Goal: Communication & Community: Answer question/provide support

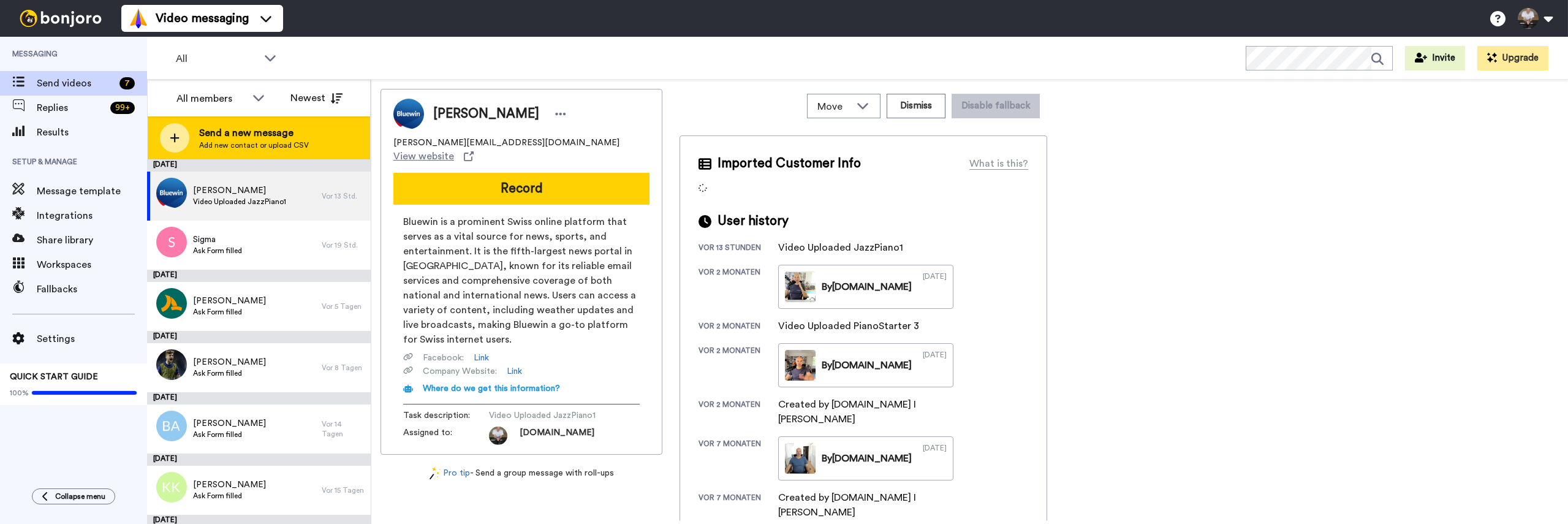
click at [165, 139] on div at bounding box center [174, 137] width 29 height 29
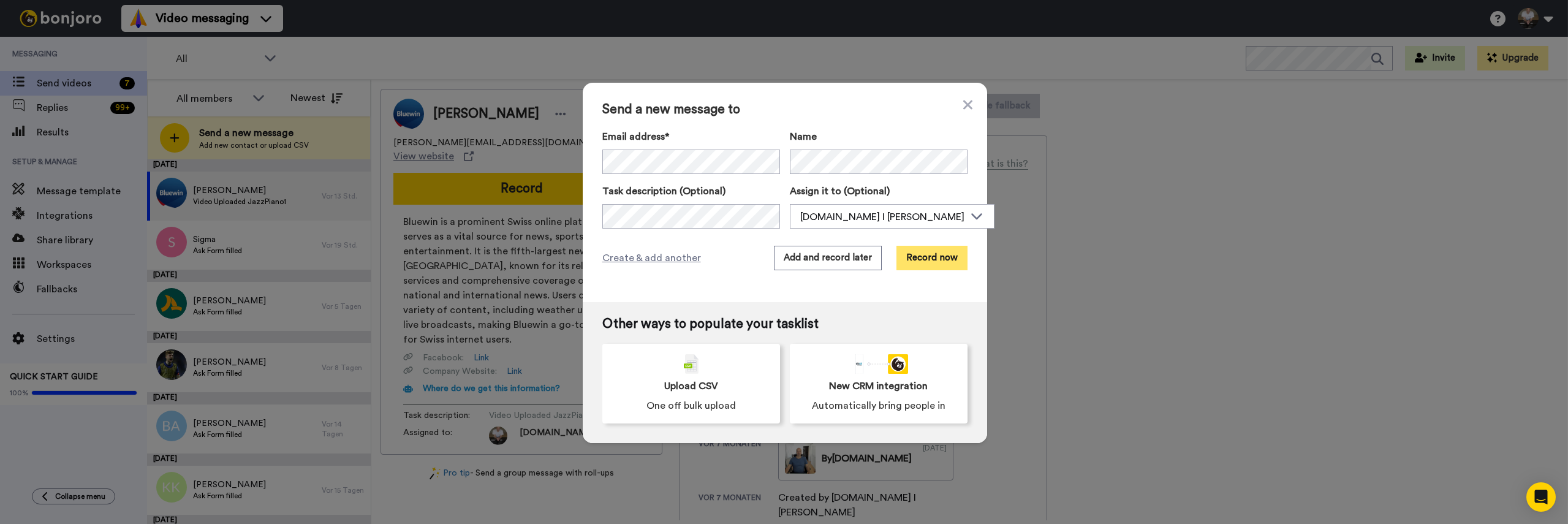
click at [943, 261] on button "Record now" at bounding box center [932, 257] width 71 height 24
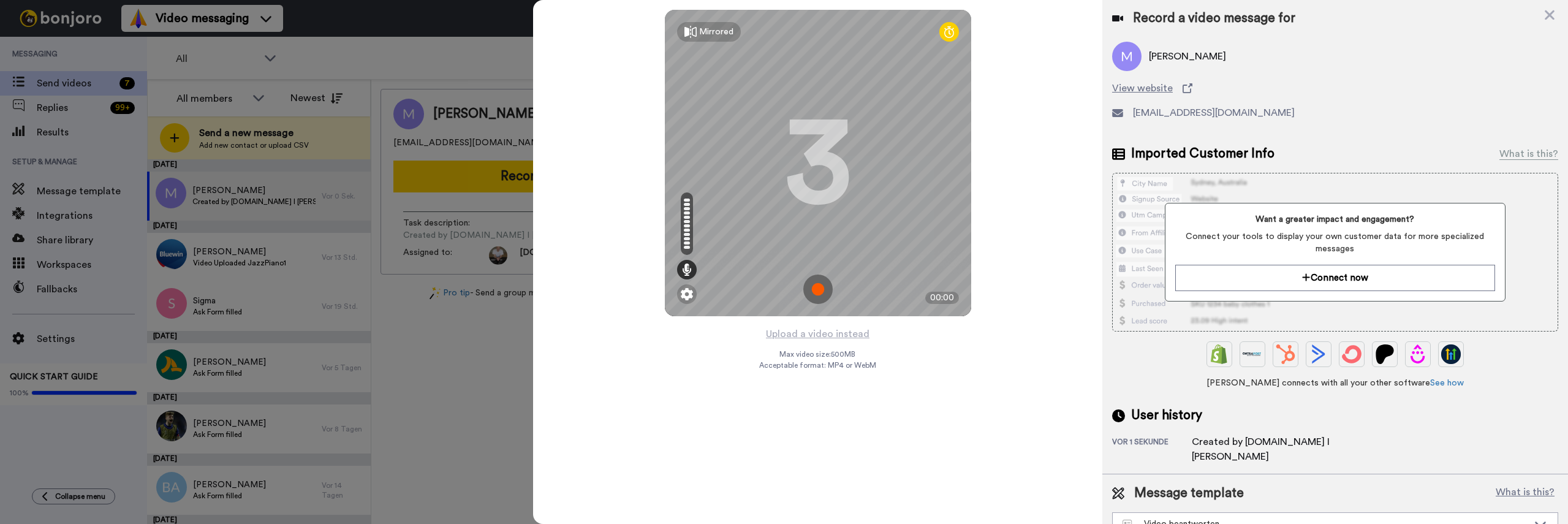
click at [830, 287] on img at bounding box center [818, 289] width 29 height 29
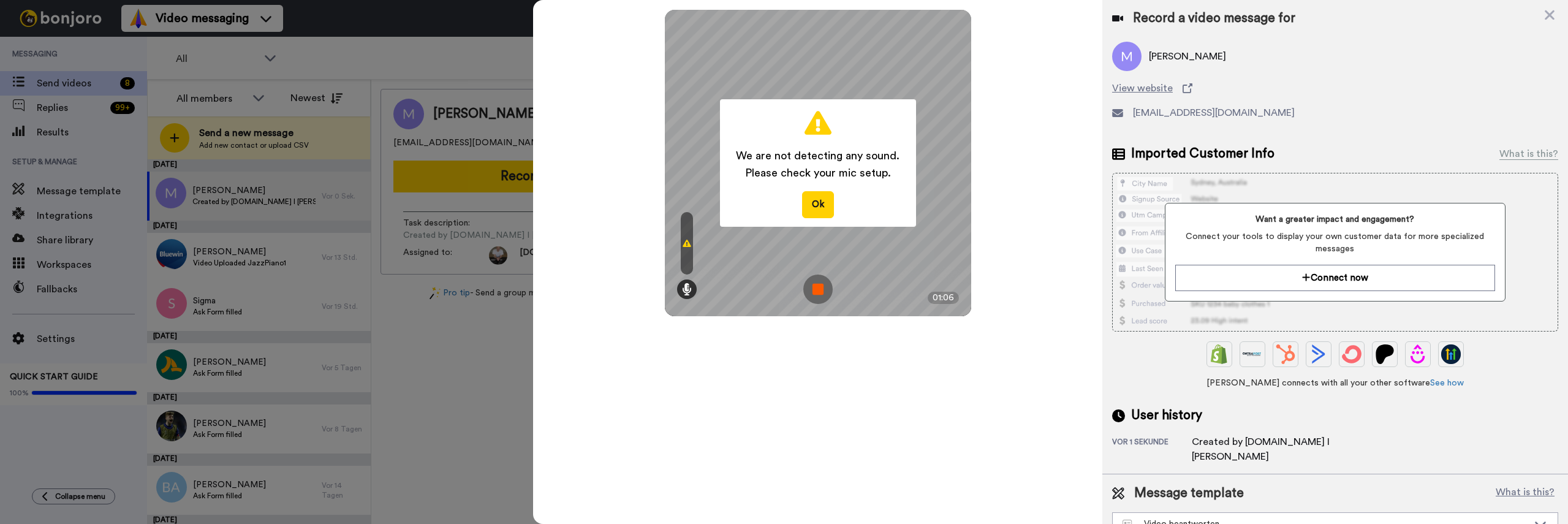
click at [820, 290] on img at bounding box center [818, 289] width 29 height 29
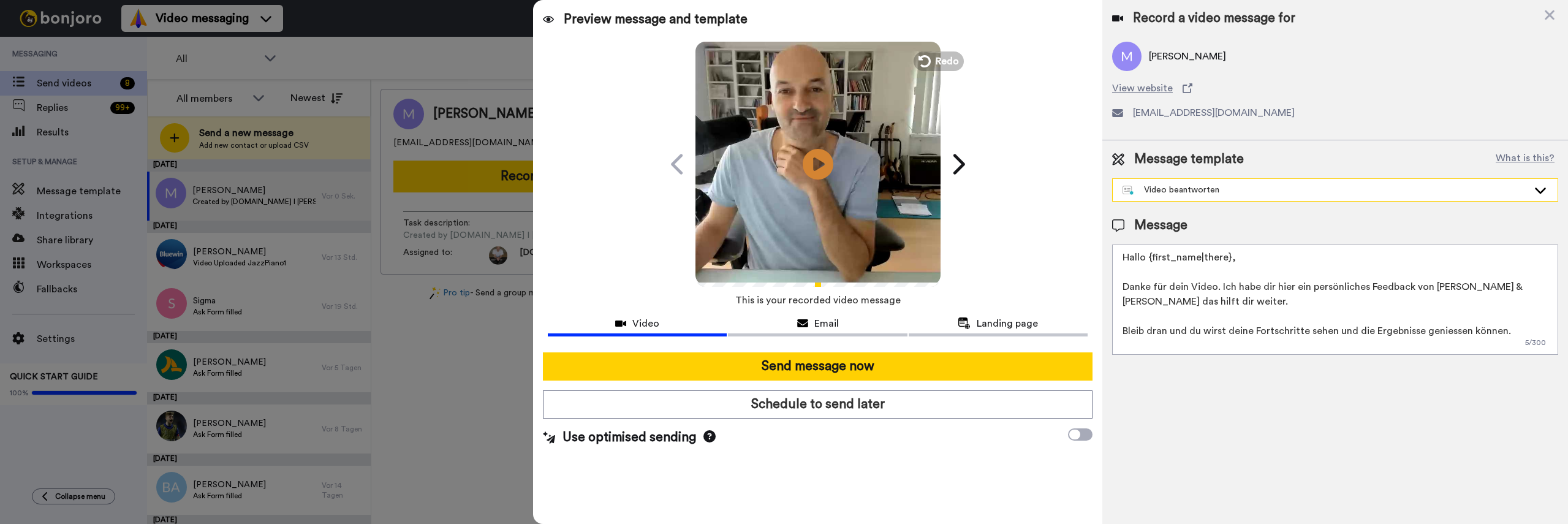
click at [1262, 187] on div "Video beantworten" at bounding box center [1324, 190] width 405 height 13
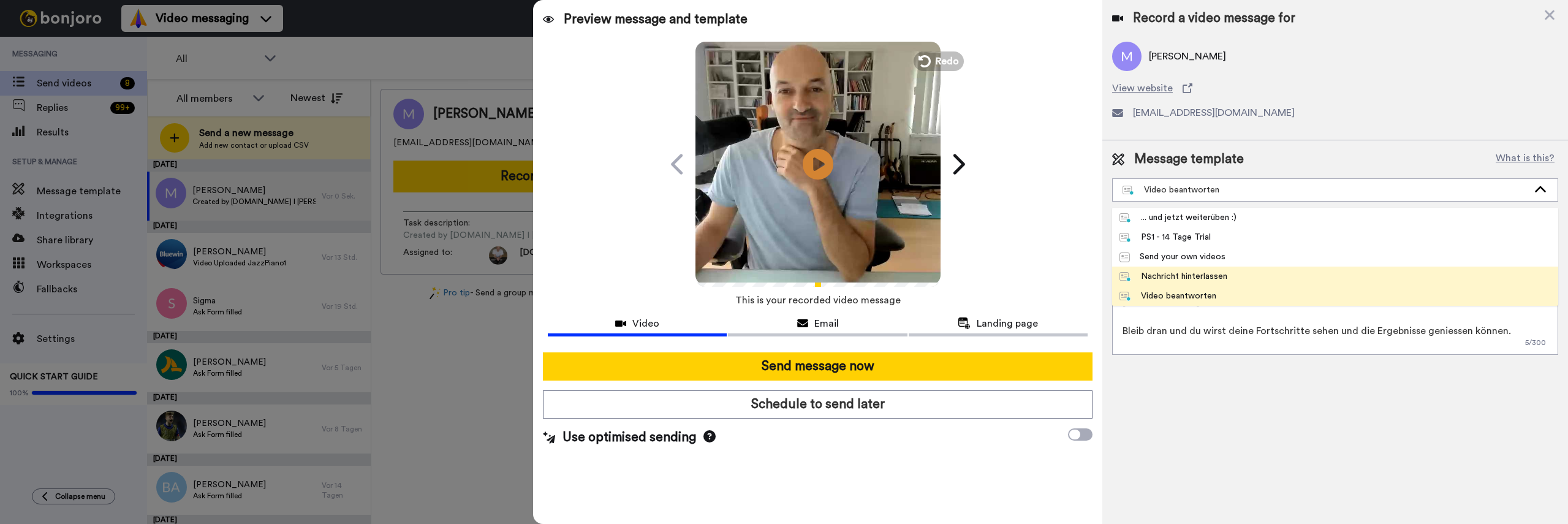
click at [1197, 269] on li "Nachricht hinterlassen" at bounding box center [1335, 276] width 446 height 20
type textarea "Hallo {first_name}, Danke für dein Nachricht, die ist bei mir angekommen. Meine…"
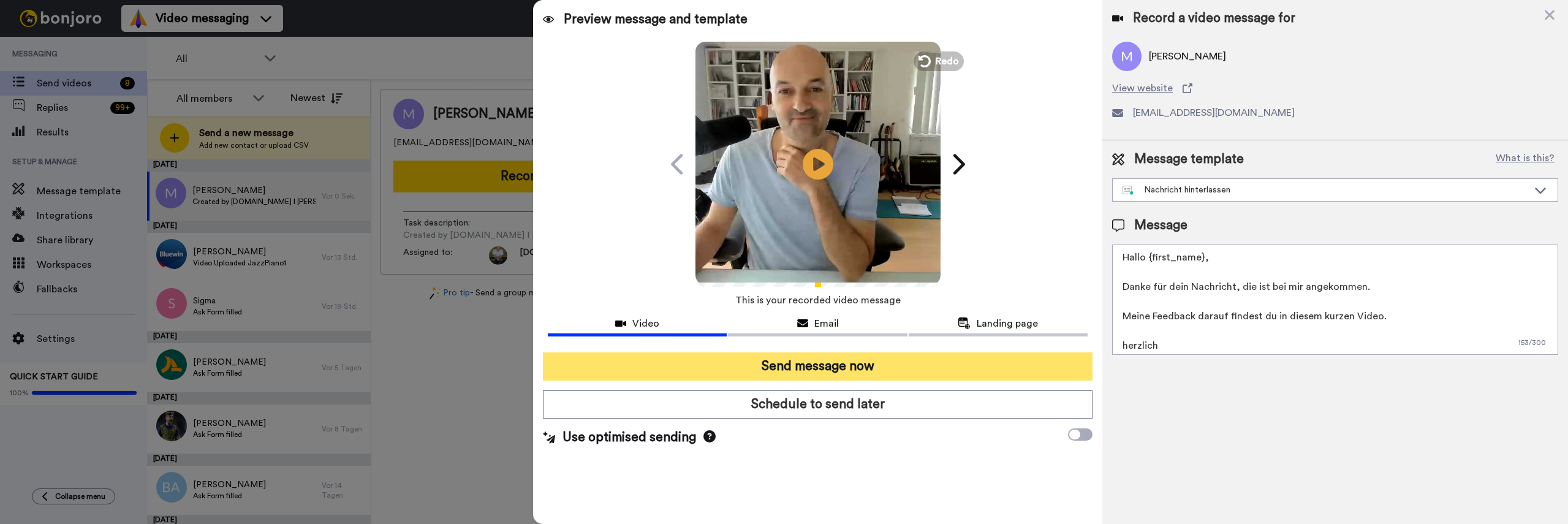
click at [993, 361] on button "Send message now" at bounding box center [818, 366] width 550 height 28
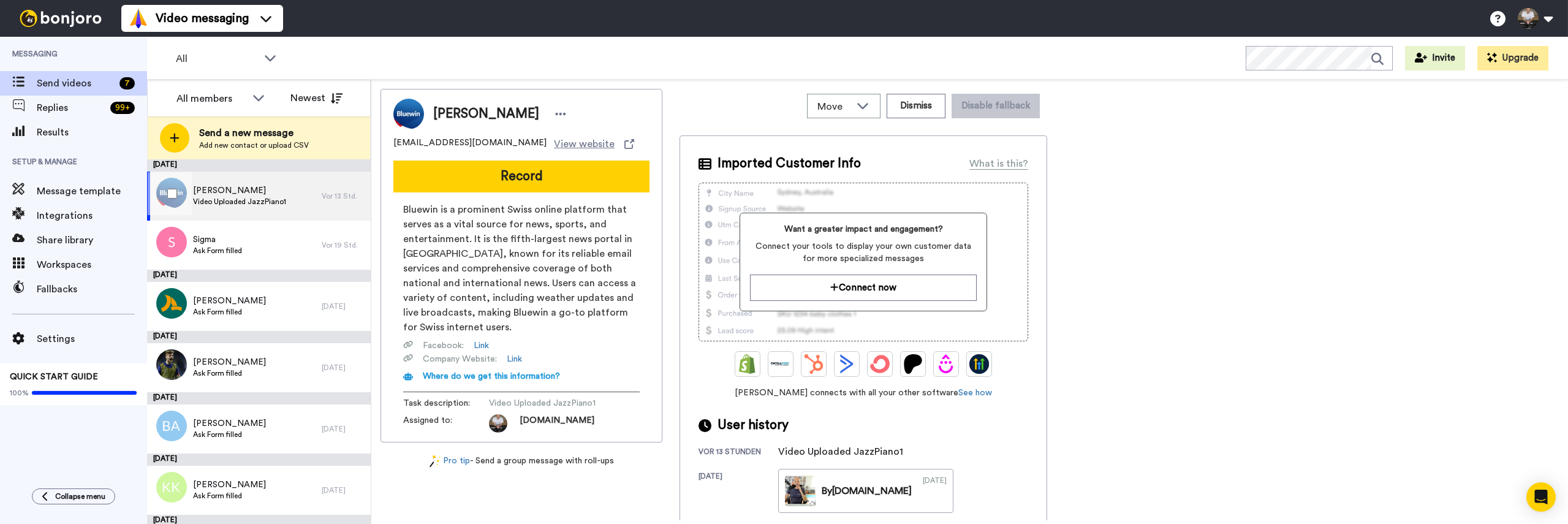
click at [214, 195] on span "Inge Six" at bounding box center [239, 190] width 93 height 13
click at [263, 191] on span "Inge Six" at bounding box center [239, 190] width 93 height 13
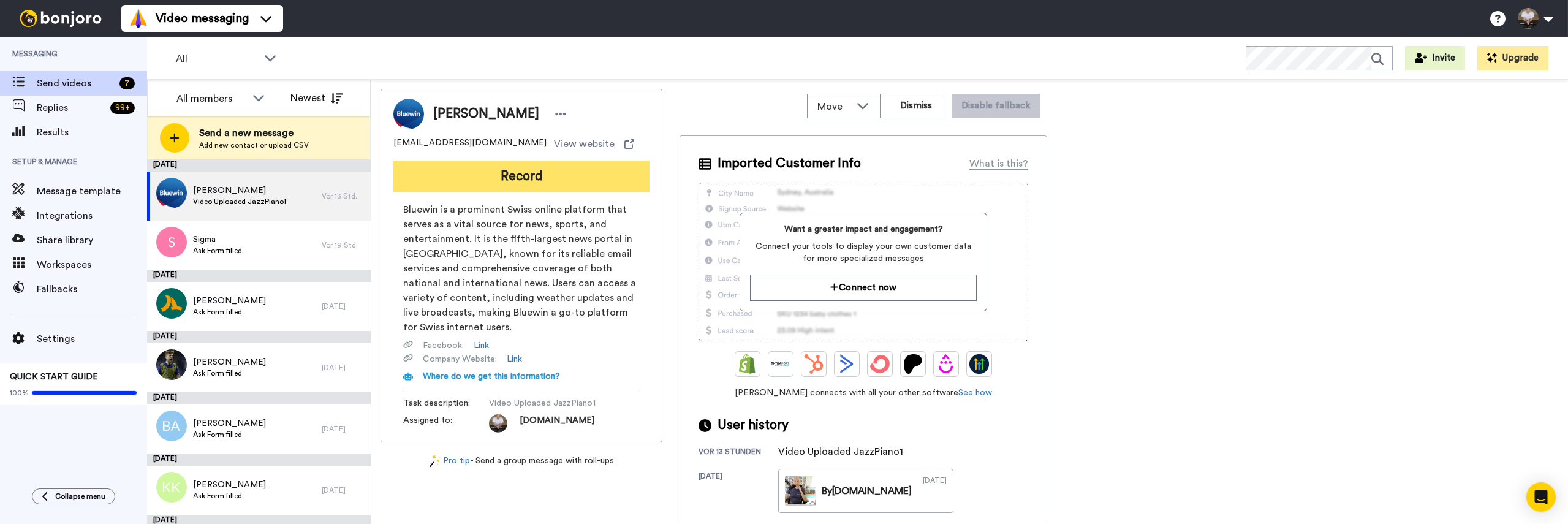
click at [570, 174] on button "Record" at bounding box center [521, 177] width 256 height 32
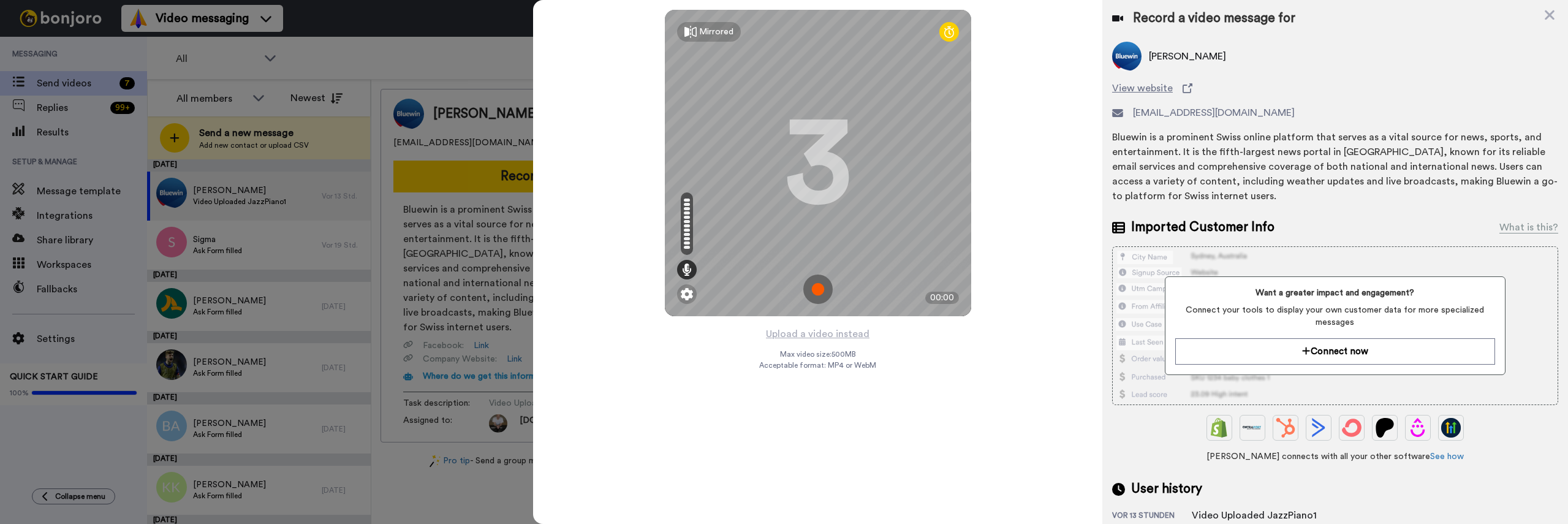
click at [812, 288] on img at bounding box center [818, 289] width 29 height 29
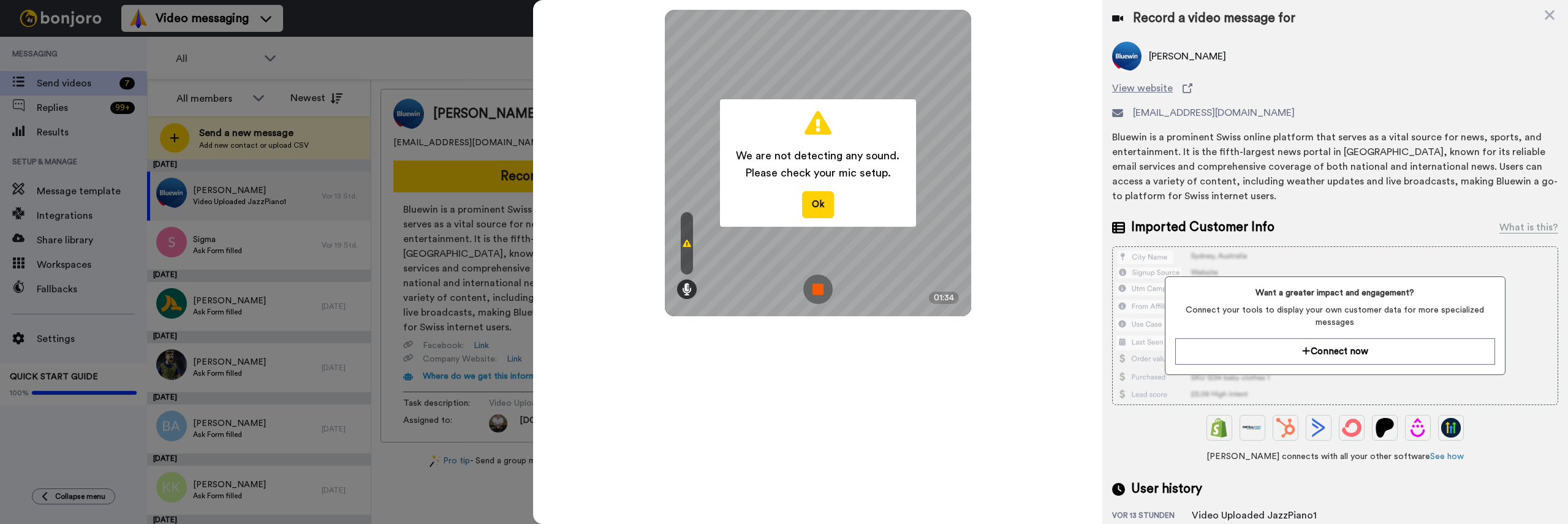
click at [816, 289] on img at bounding box center [818, 289] width 29 height 29
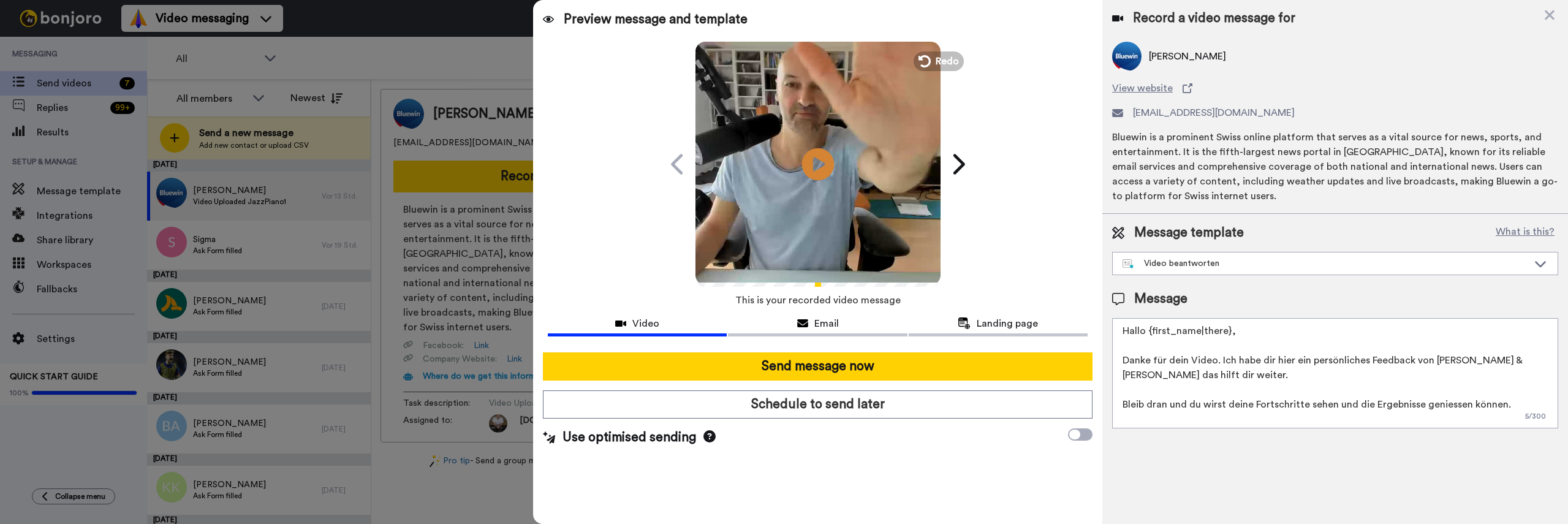
click at [806, 156] on icon at bounding box center [817, 164] width 33 height 33
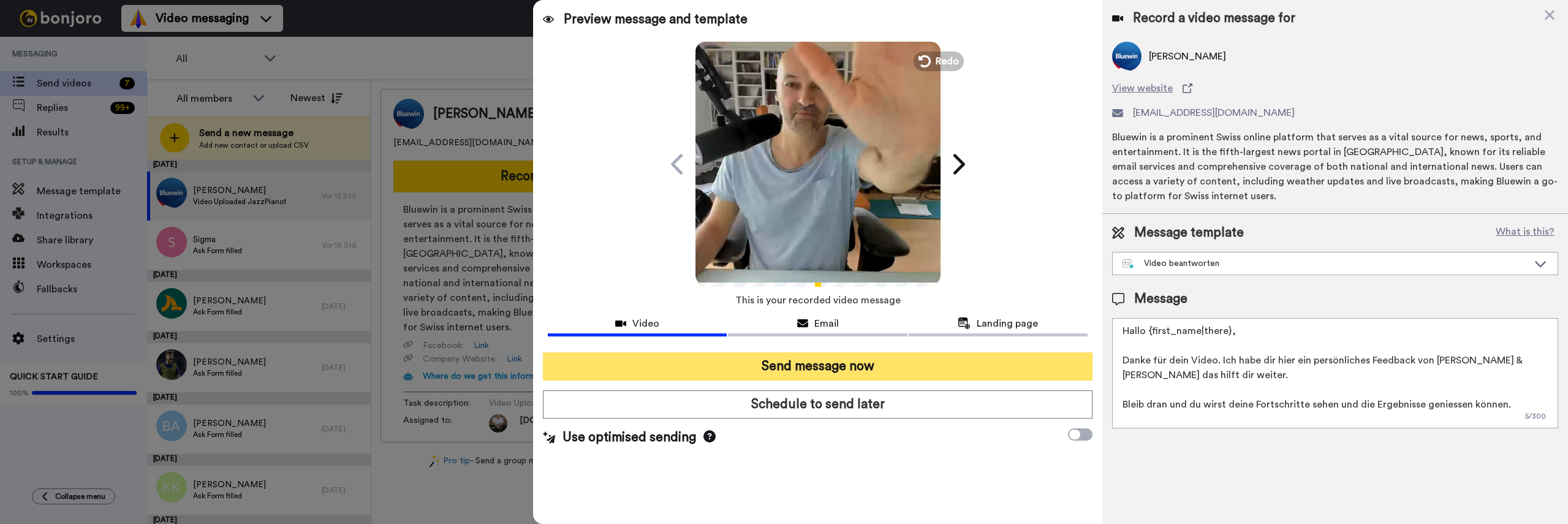
click at [938, 366] on button "Send message now" at bounding box center [818, 366] width 550 height 28
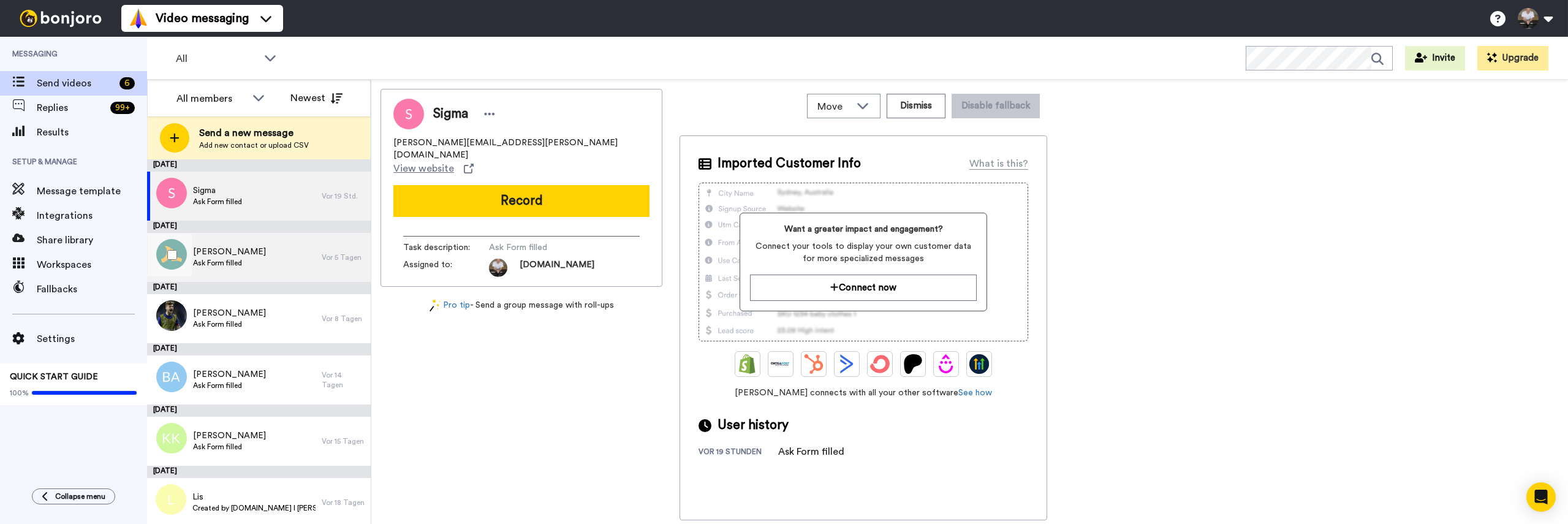
click at [262, 250] on div "[PERSON_NAME] Form filled" at bounding box center [234, 257] width 174 height 49
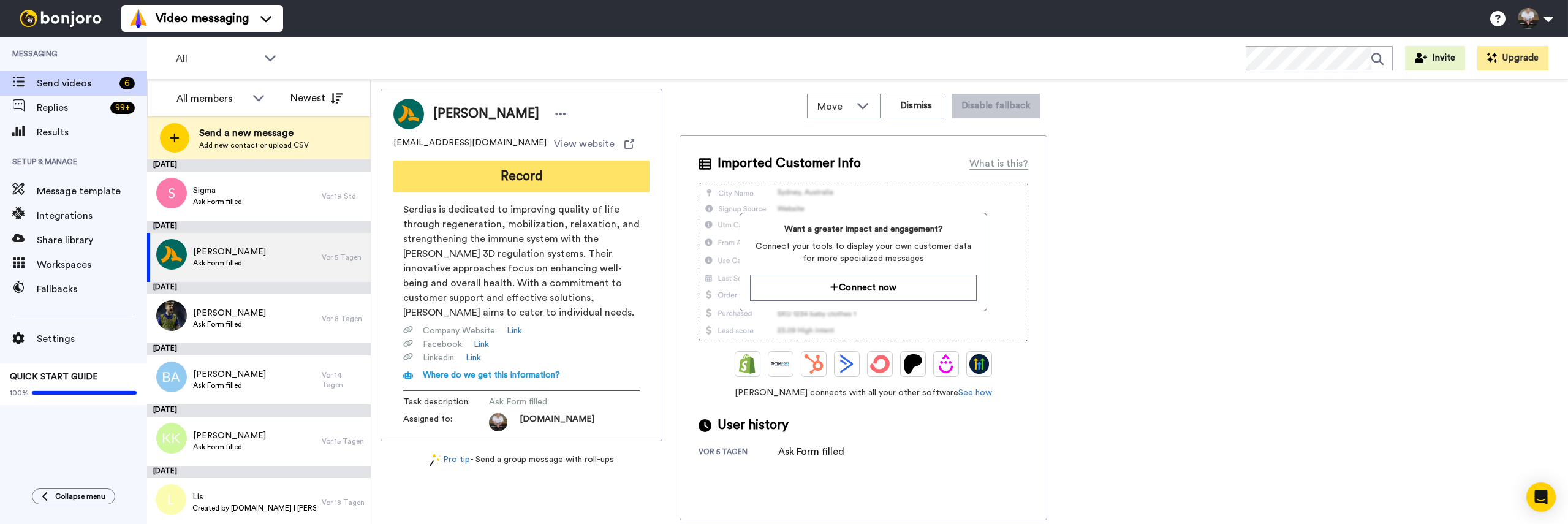
click at [459, 184] on button "Record" at bounding box center [521, 177] width 256 height 32
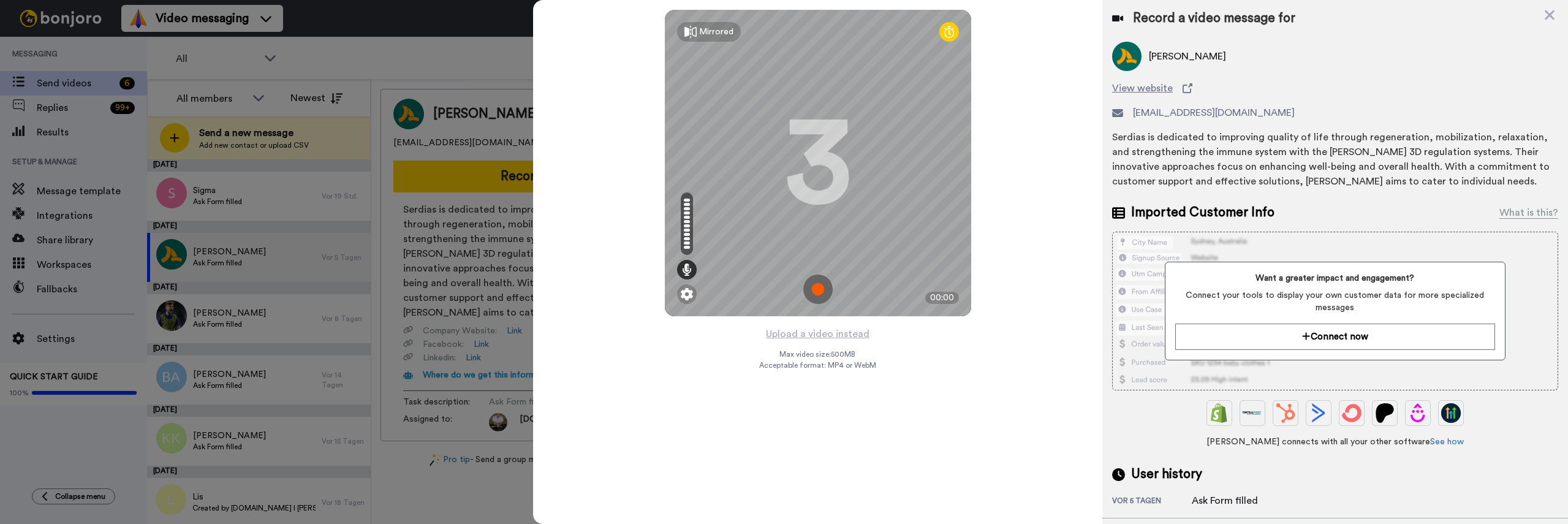
click at [816, 290] on img at bounding box center [818, 289] width 29 height 29
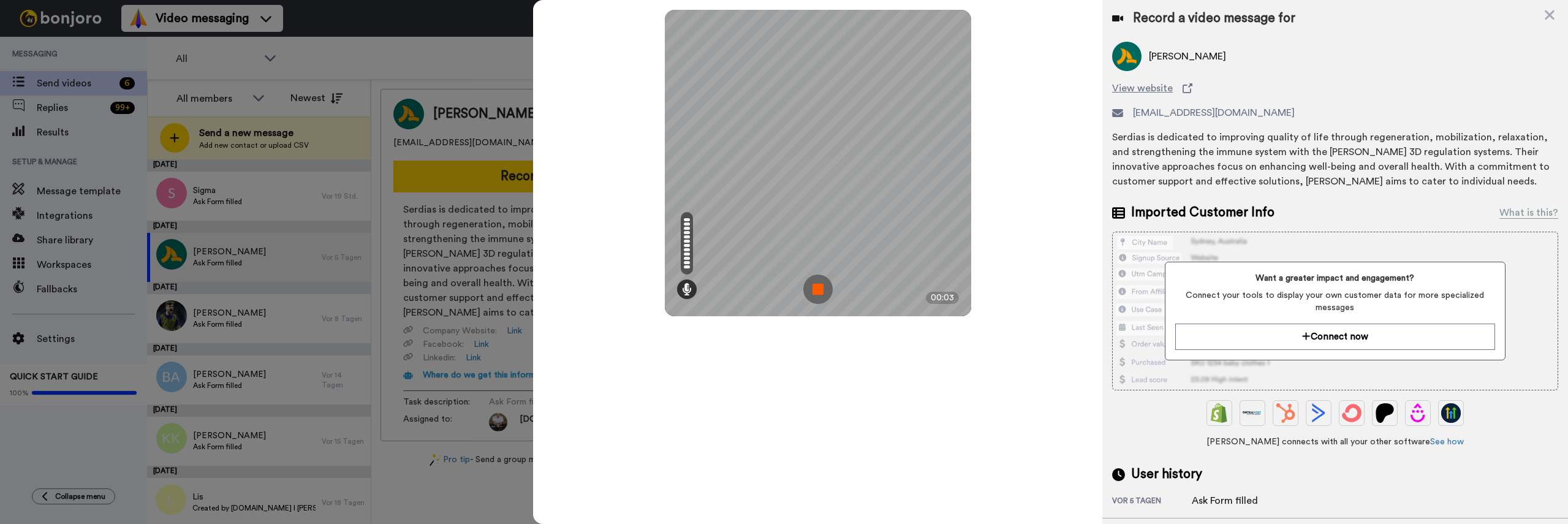
click at [819, 292] on img at bounding box center [818, 289] width 29 height 29
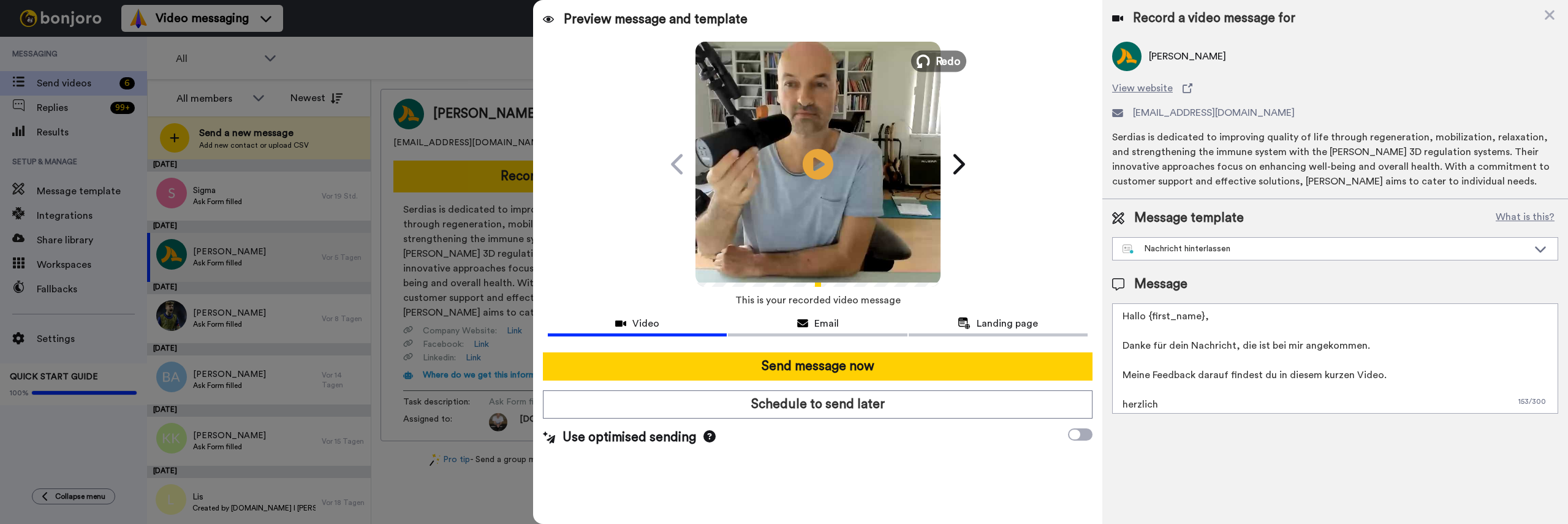
click at [941, 68] on span "Redo" at bounding box center [948, 61] width 26 height 16
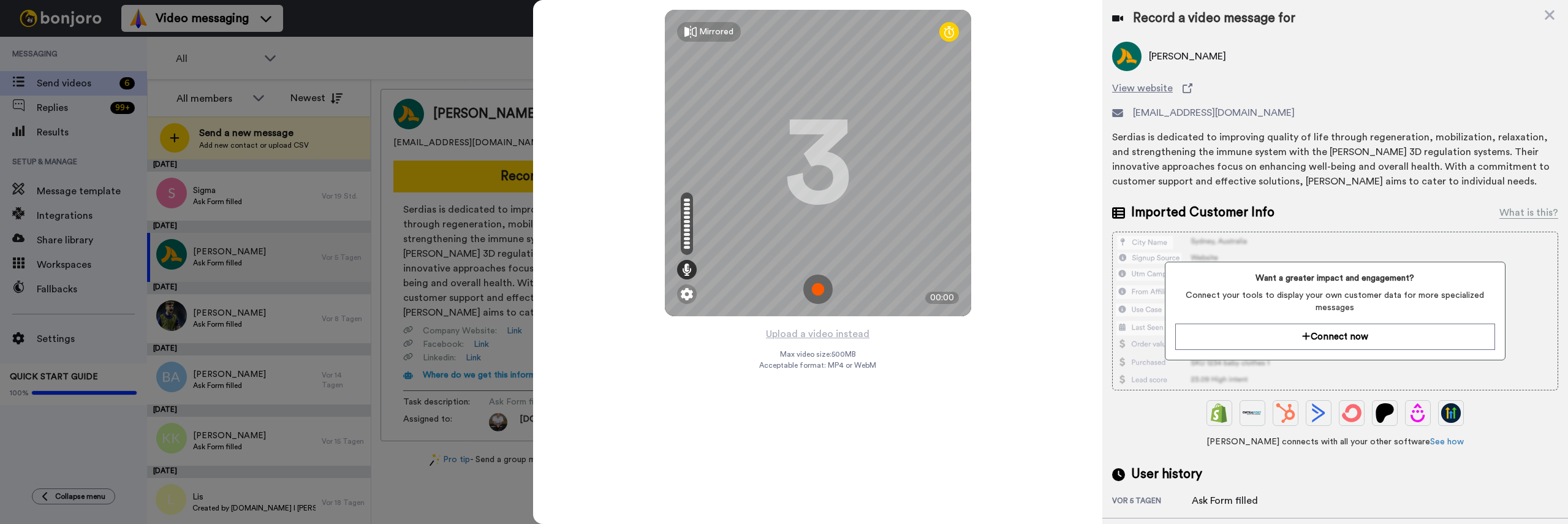
click at [815, 294] on img at bounding box center [818, 289] width 29 height 29
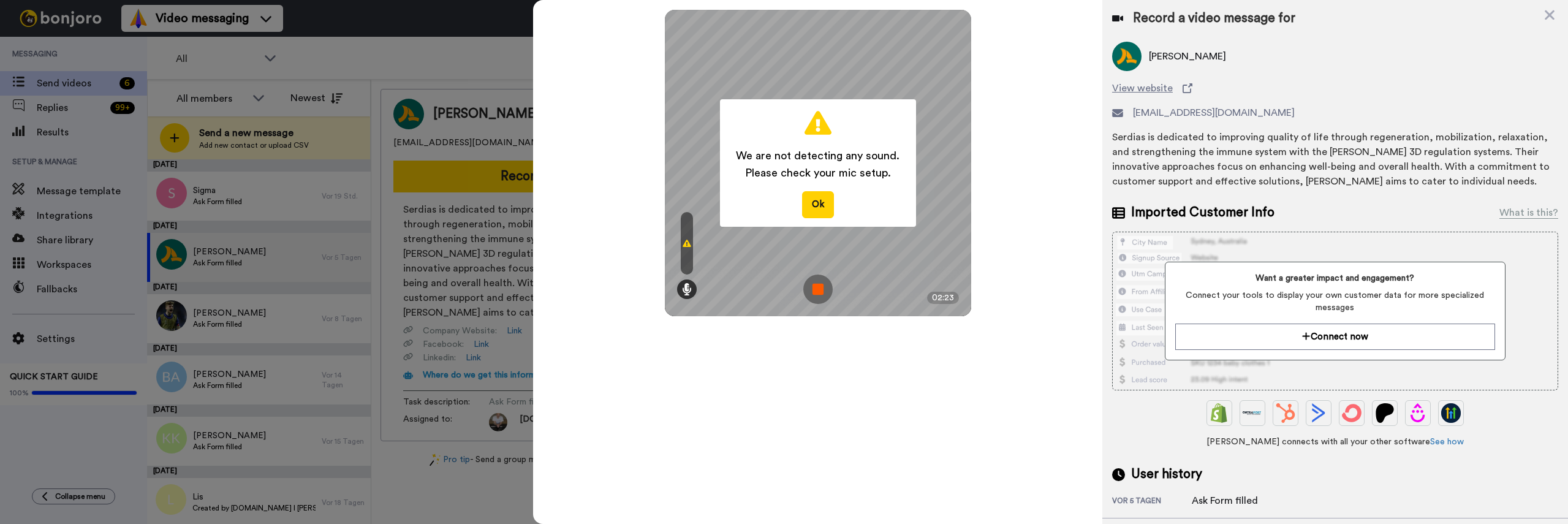
click at [817, 292] on img at bounding box center [818, 289] width 29 height 29
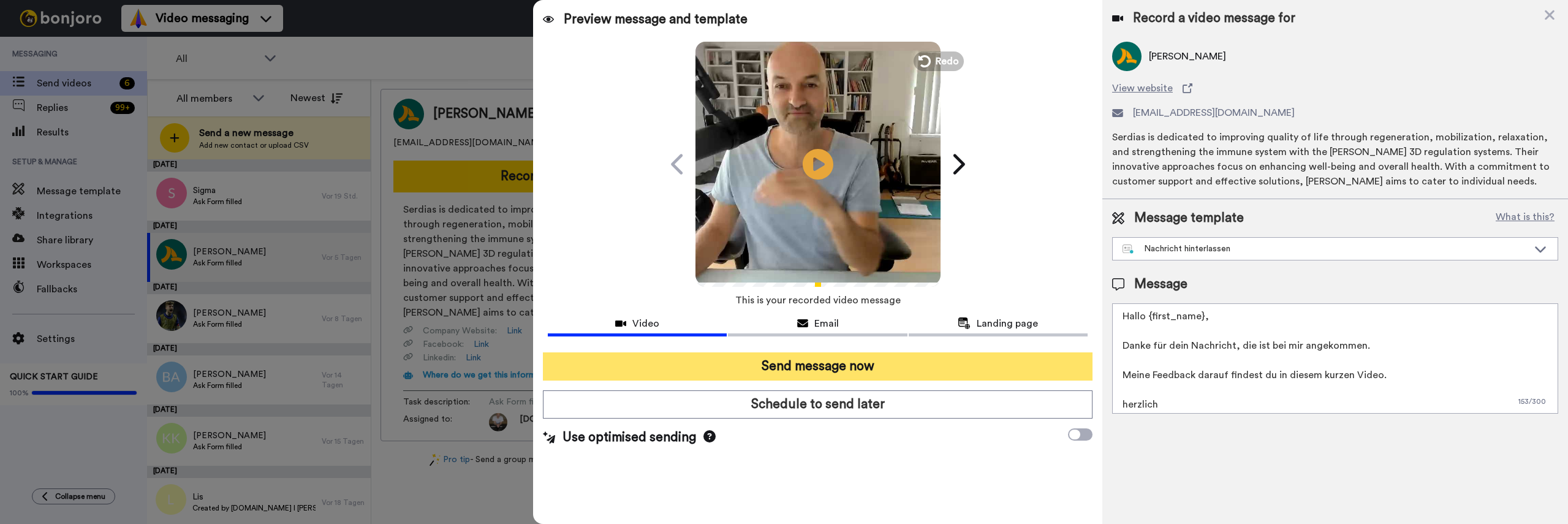
click at [951, 375] on button "Send message now" at bounding box center [818, 366] width 550 height 28
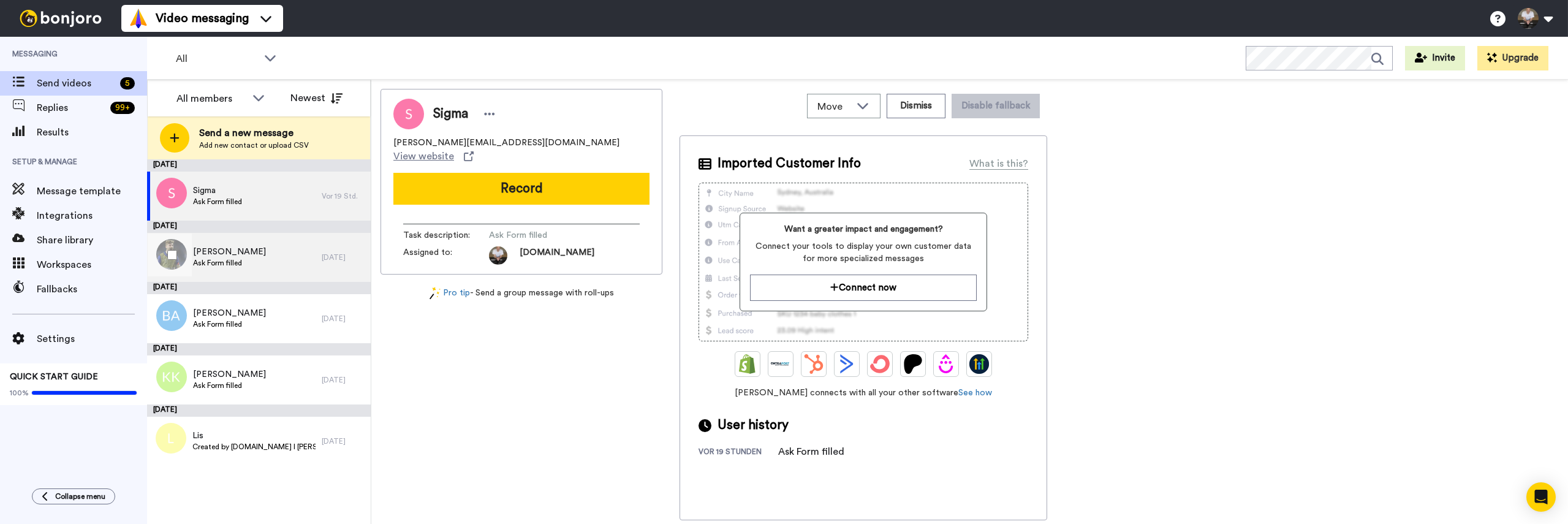
click at [275, 245] on div "Werner Ask Form filled" at bounding box center [234, 257] width 174 height 49
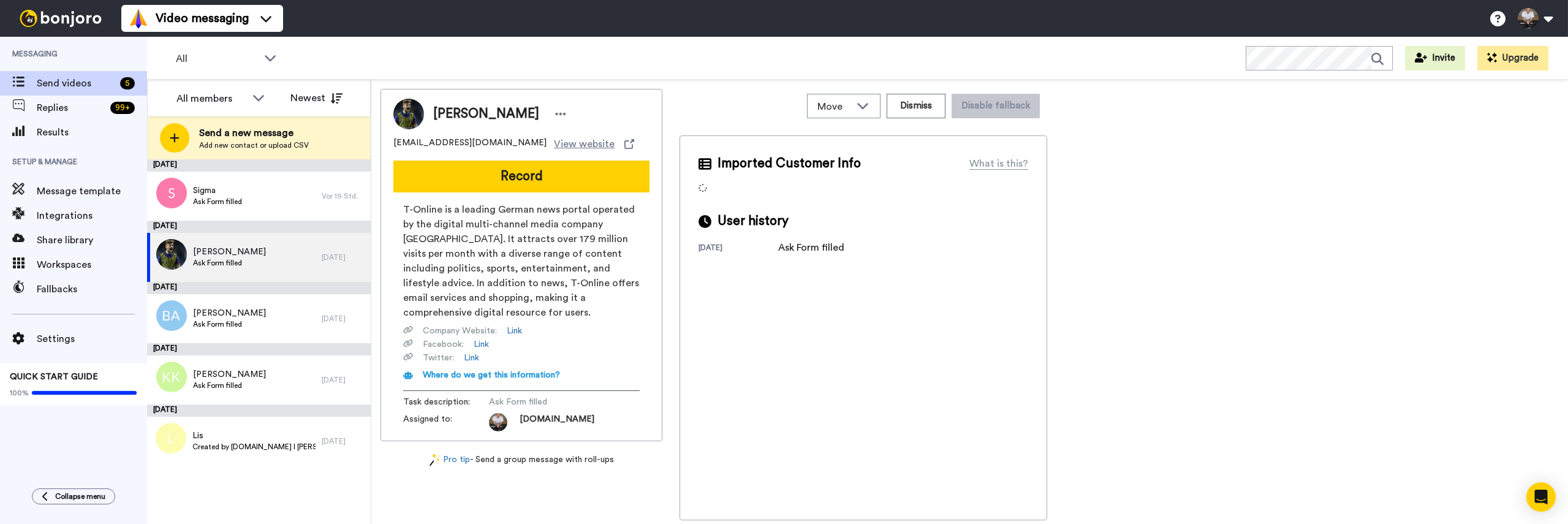
click at [458, 119] on span "[PERSON_NAME]" at bounding box center [486, 114] width 106 height 18
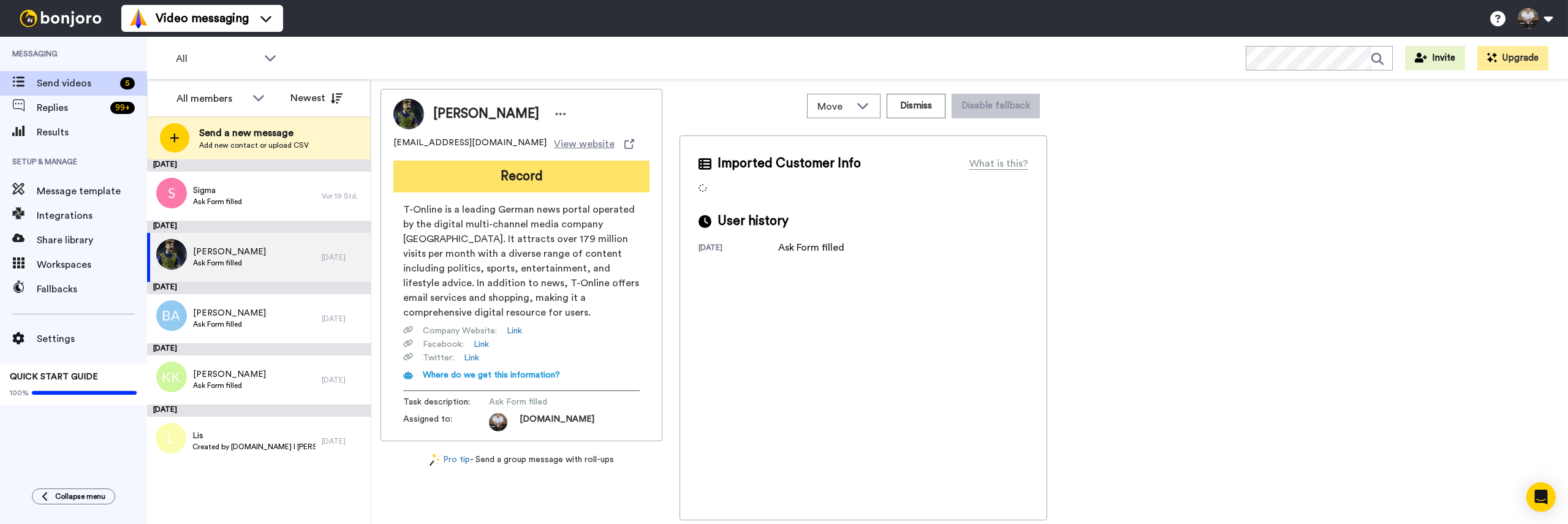
click at [477, 169] on button "Record" at bounding box center [521, 177] width 256 height 32
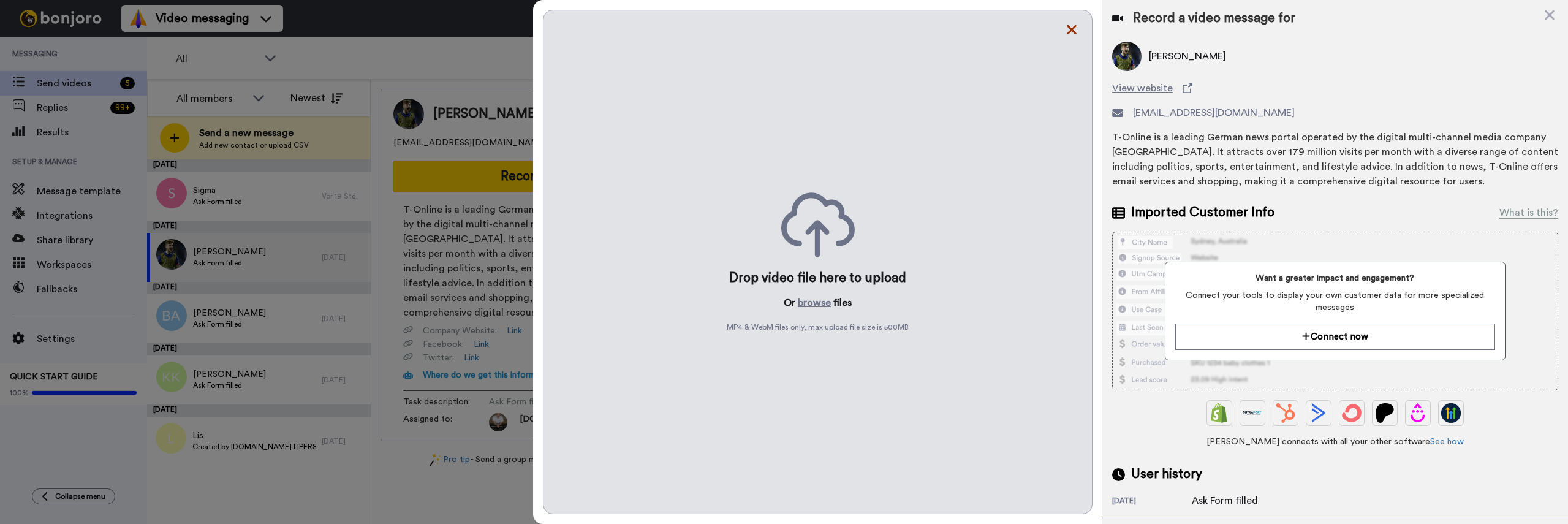
click at [1073, 30] on icon at bounding box center [1072, 30] width 13 height 15
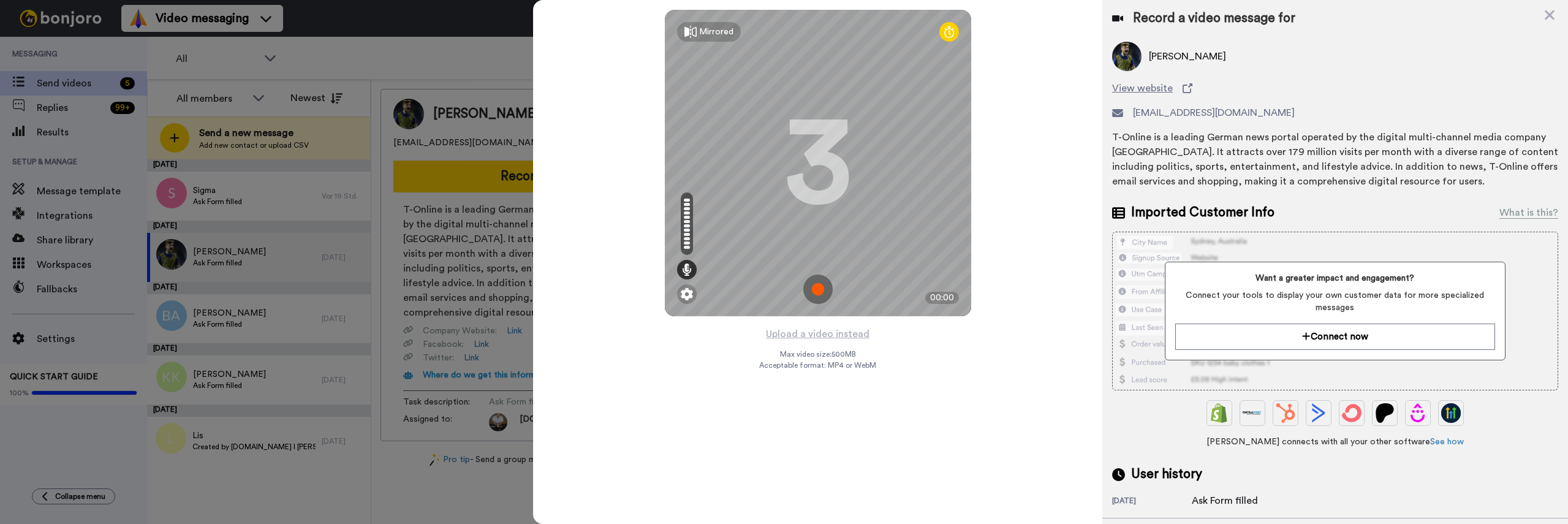
click at [823, 288] on img at bounding box center [818, 289] width 29 height 29
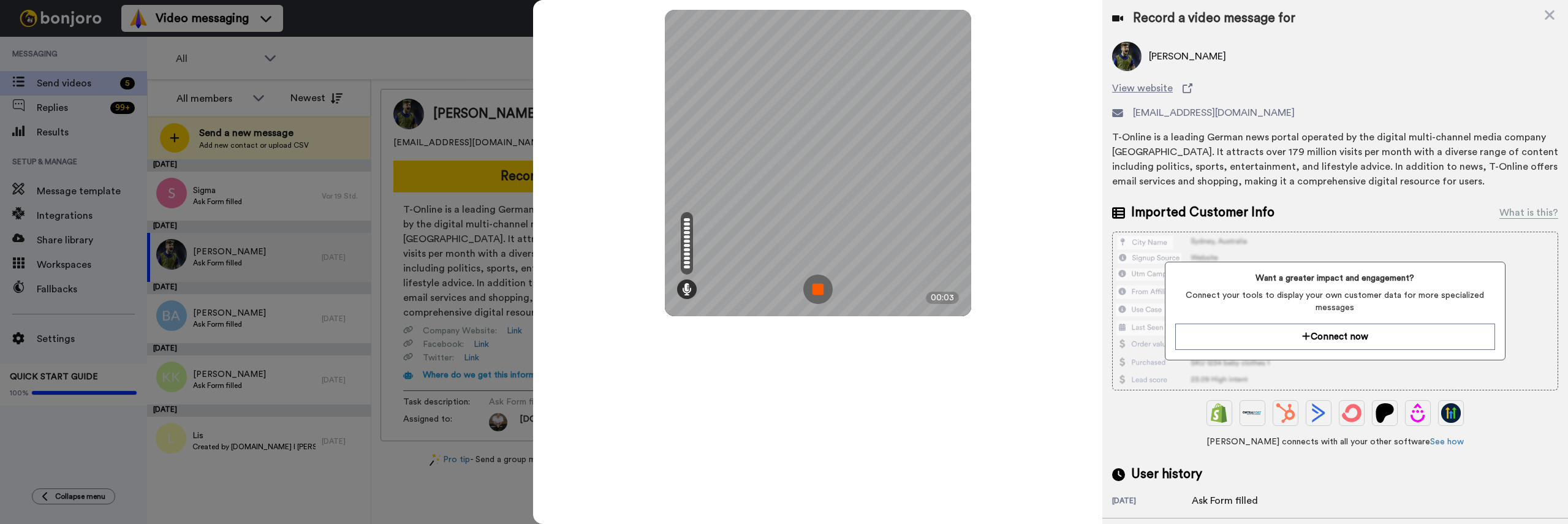
click at [818, 285] on img at bounding box center [818, 289] width 29 height 29
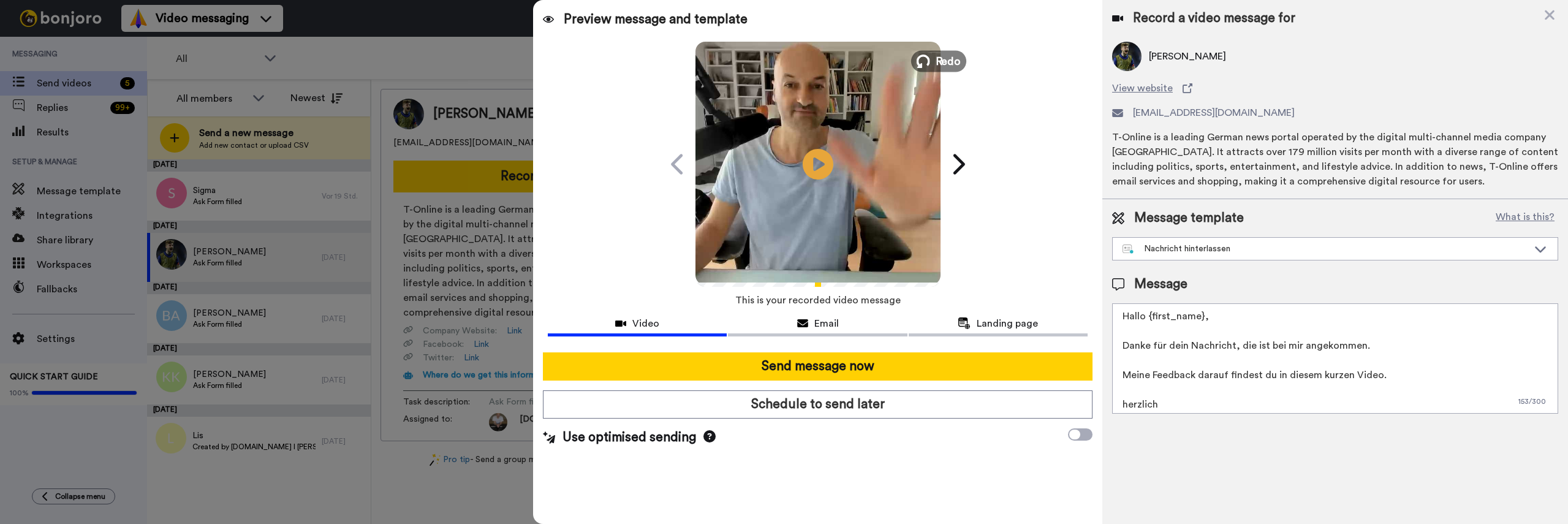
click at [936, 54] on span "Redo" at bounding box center [948, 61] width 26 height 16
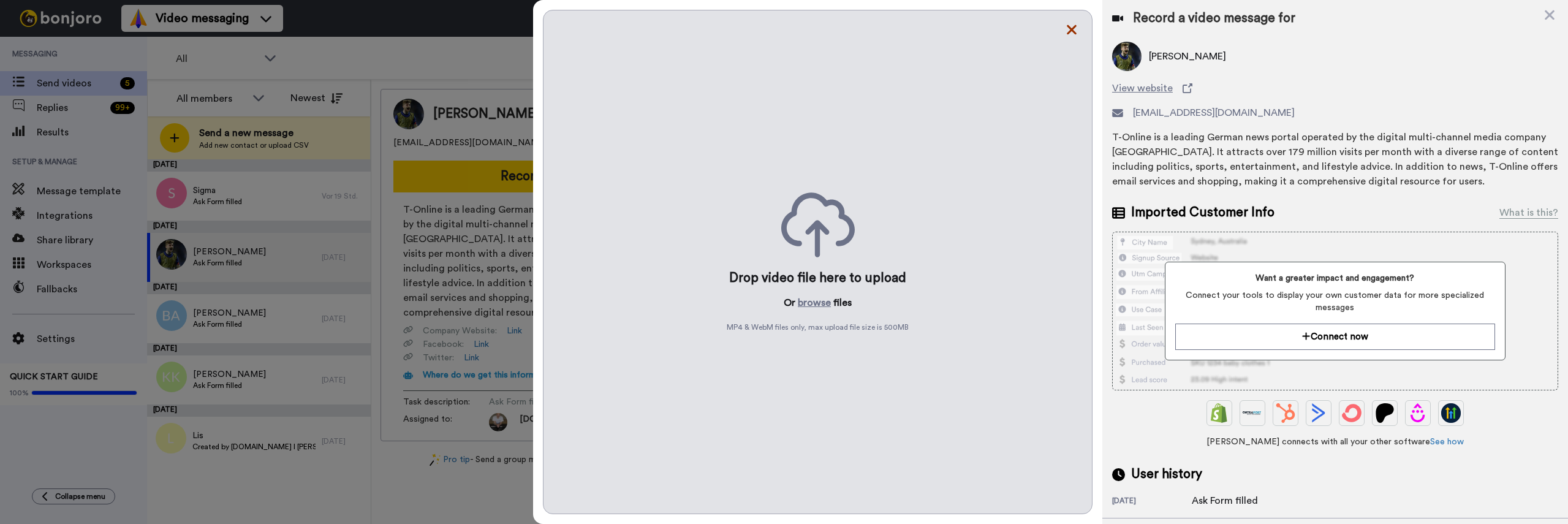
click at [1067, 33] on icon at bounding box center [1072, 30] width 10 height 10
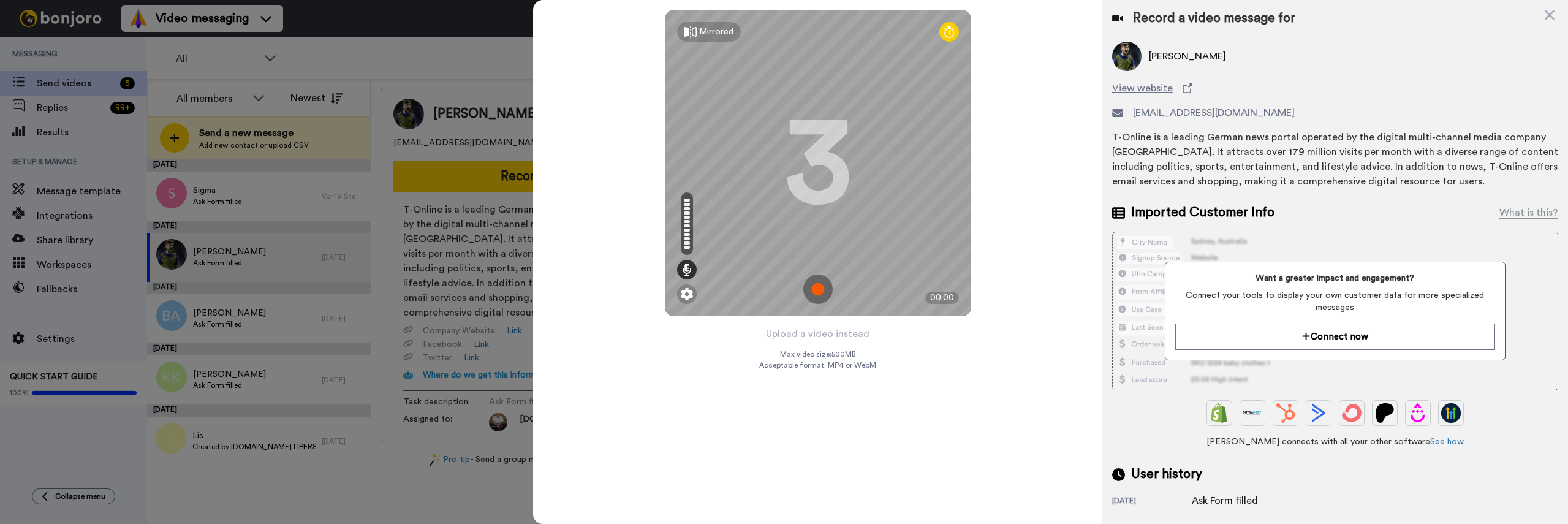
click at [824, 287] on img at bounding box center [818, 289] width 29 height 29
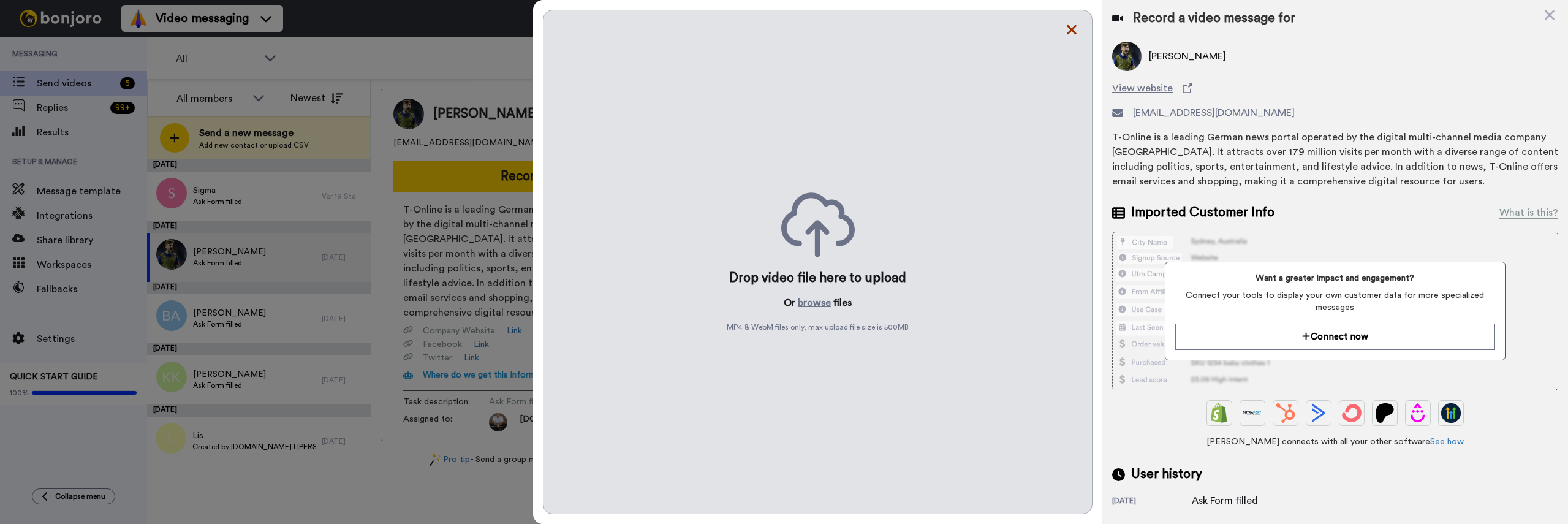
click at [1070, 29] on icon at bounding box center [1072, 30] width 10 height 10
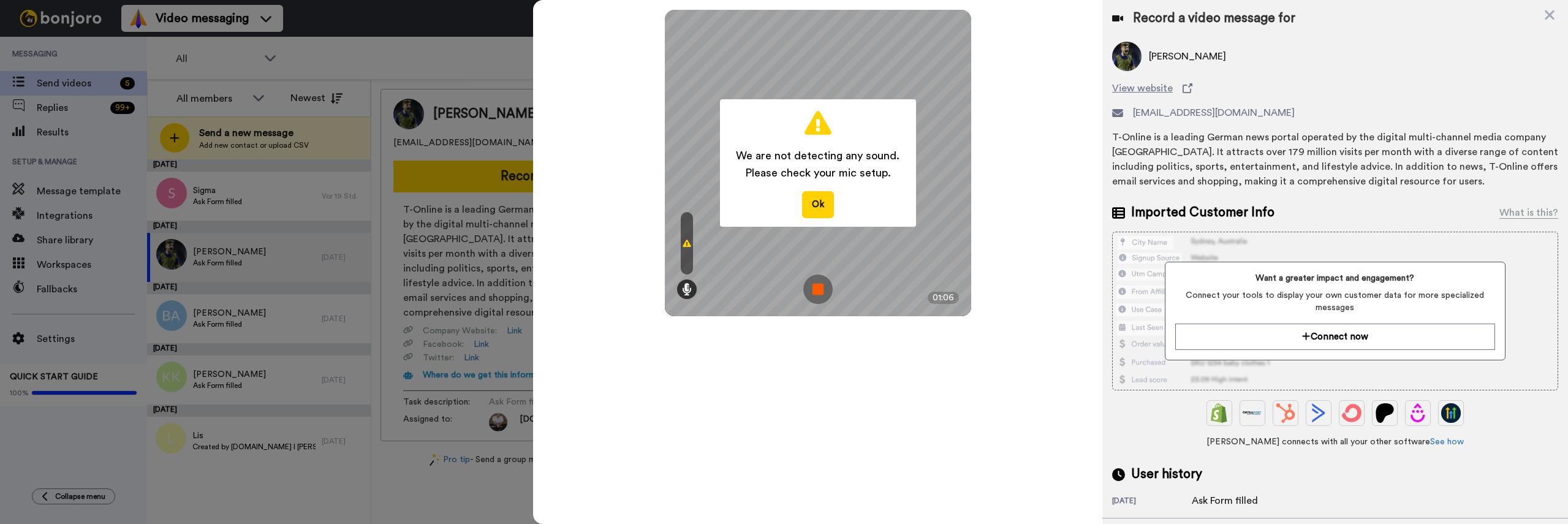
click at [814, 283] on img at bounding box center [818, 289] width 29 height 29
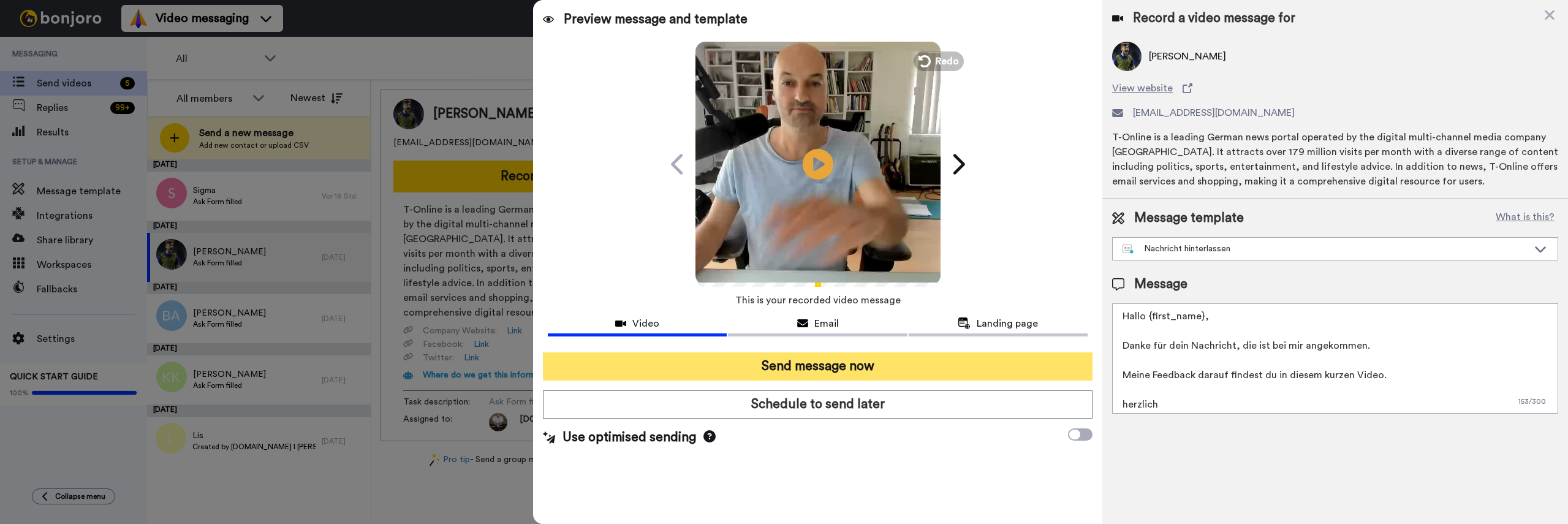
click at [919, 372] on button "Send message now" at bounding box center [818, 366] width 550 height 28
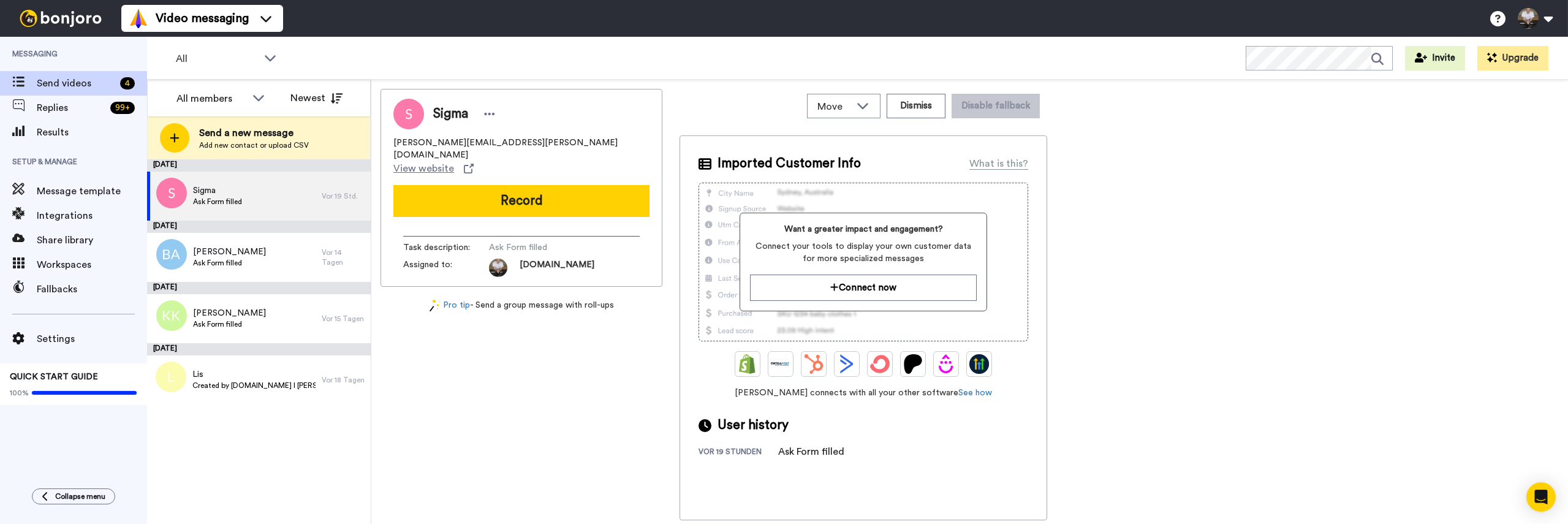
click at [1278, 144] on div "Sigma [PERSON_NAME][EMAIL_ADDRESS][PERSON_NAME][DOMAIN_NAME] View website Recor…" at bounding box center [969, 304] width 1178 height 431
